Goal: Information Seeking & Learning: Learn about a topic

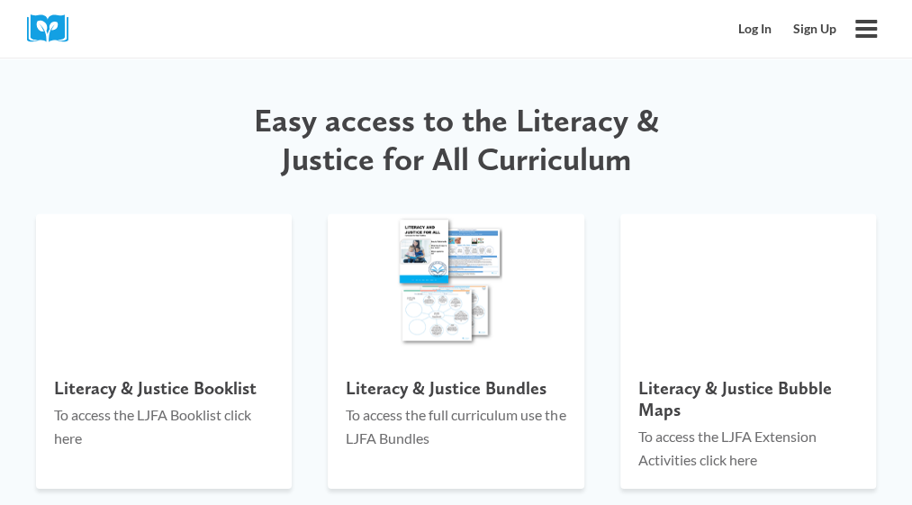
scroll to position [1972, 0]
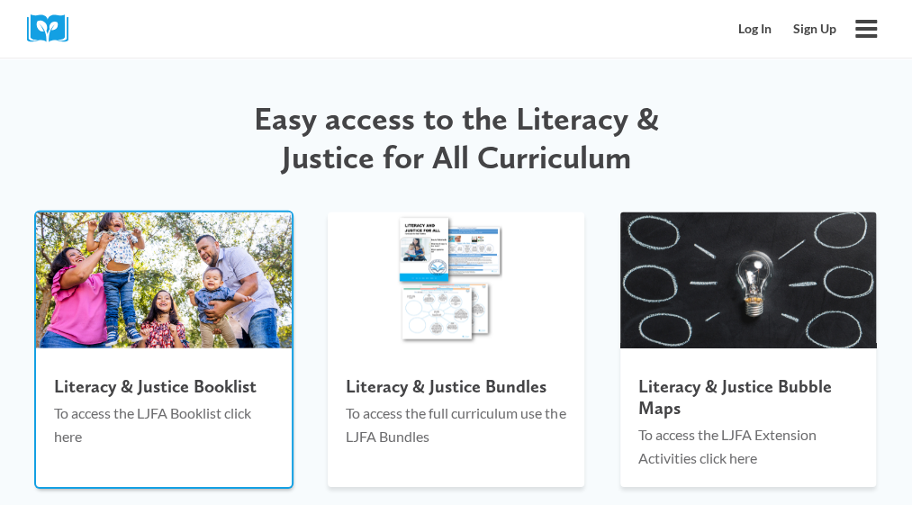
click at [282, 213] on img at bounding box center [164, 281] width 256 height 136
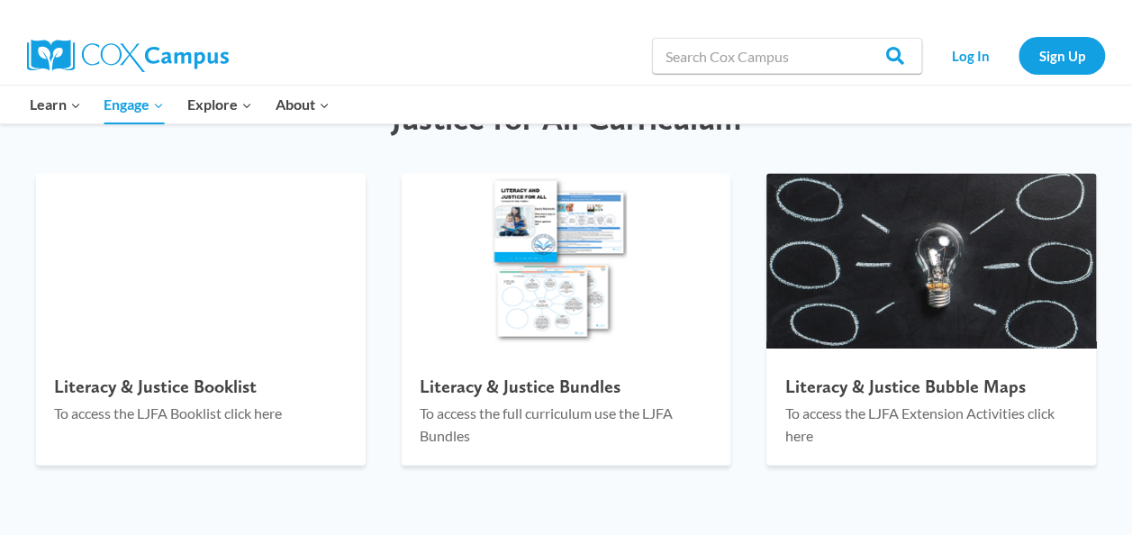
scroll to position [1986, 0]
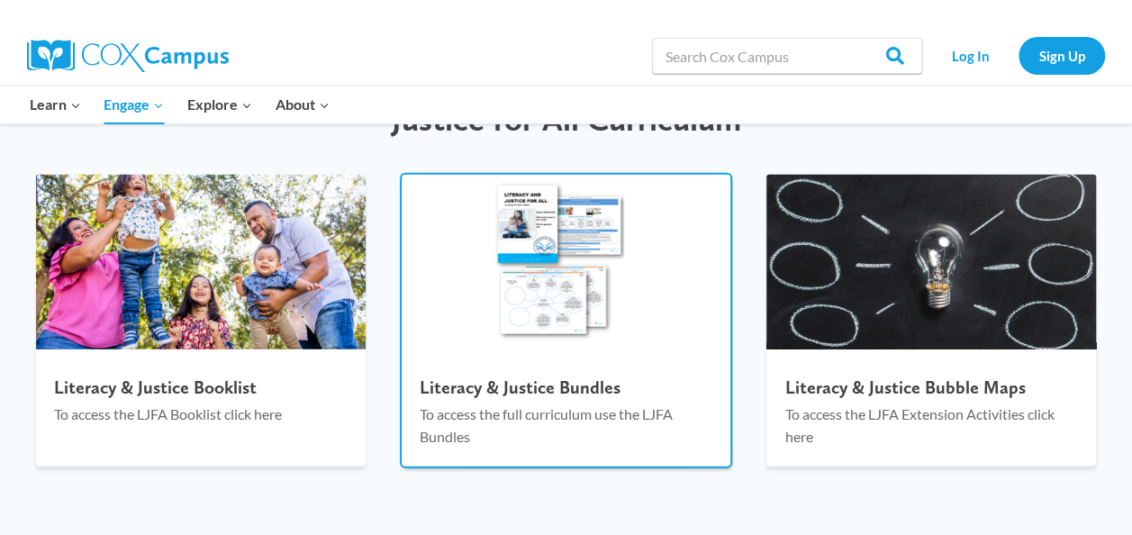
click at [542, 290] on img at bounding box center [567, 262] width 330 height 175
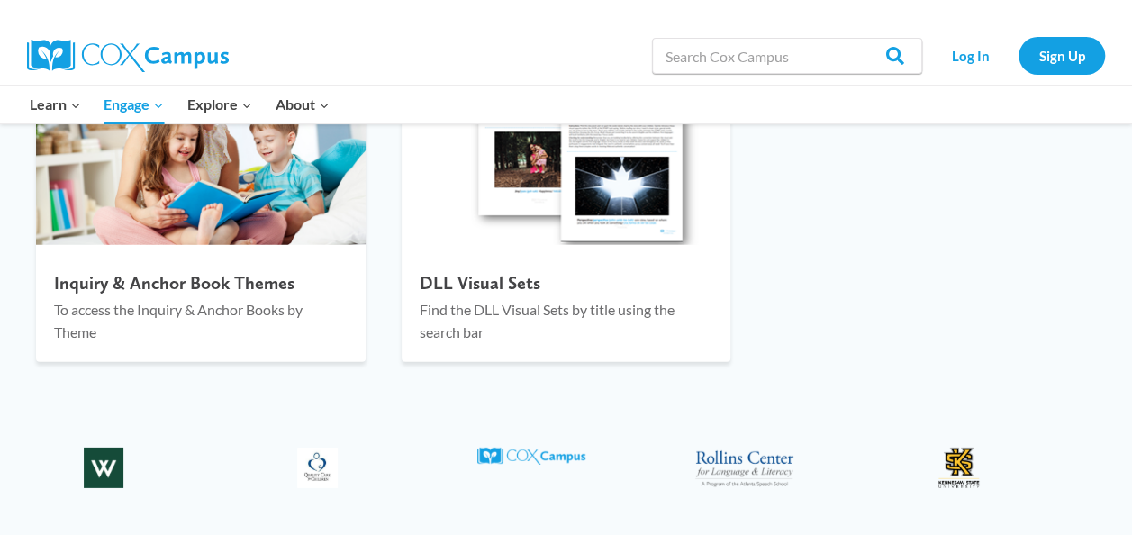
scroll to position [2563, 0]
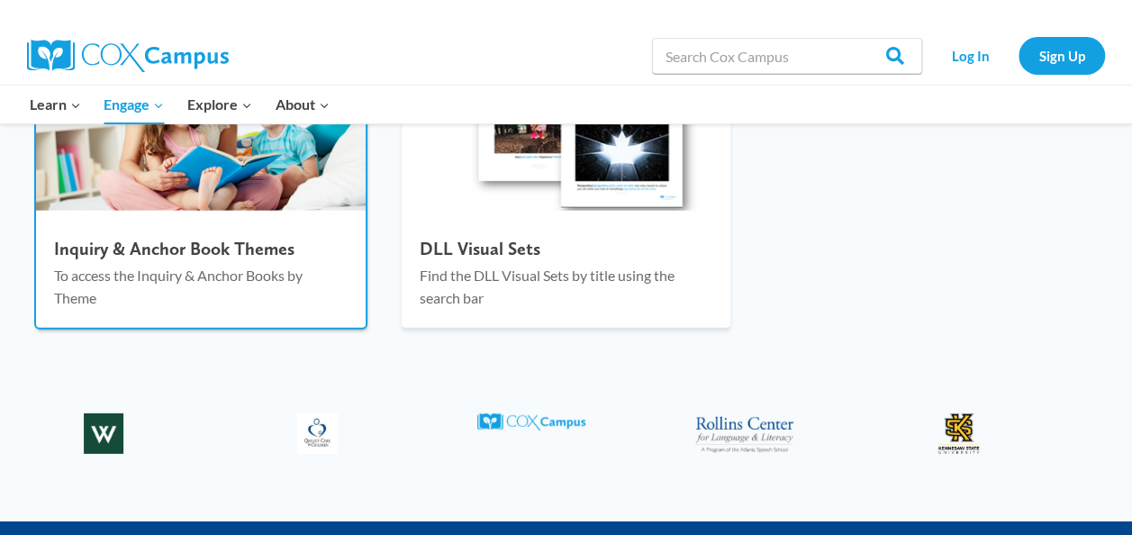
click at [328, 205] on img at bounding box center [201, 123] width 330 height 175
